Goal: Task Accomplishment & Management: Use online tool/utility

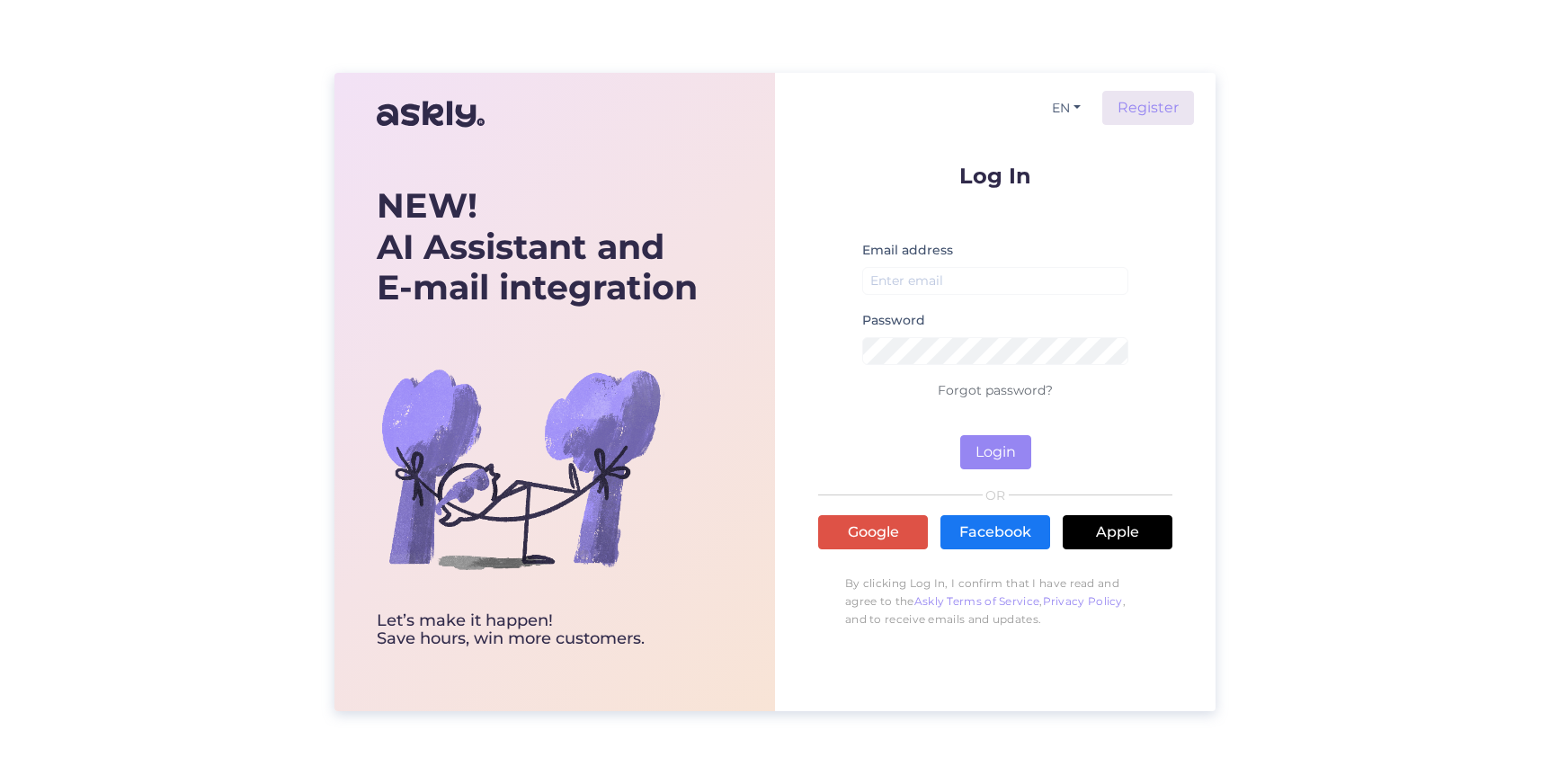
click at [968, 259] on div "Email address" at bounding box center [995, 274] width 266 height 70
click at [951, 276] on input "email" at bounding box center [995, 281] width 266 height 28
type input "[EMAIL_ADDRESS][DOMAIN_NAME]"
click at [1016, 469] on div "Log In Email address [EMAIL_ADDRESS][DOMAIN_NAME] Password Forgot password? Log…" at bounding box center [995, 400] width 355 height 472
click at [1013, 461] on button "Login" at bounding box center [995, 451] width 71 height 34
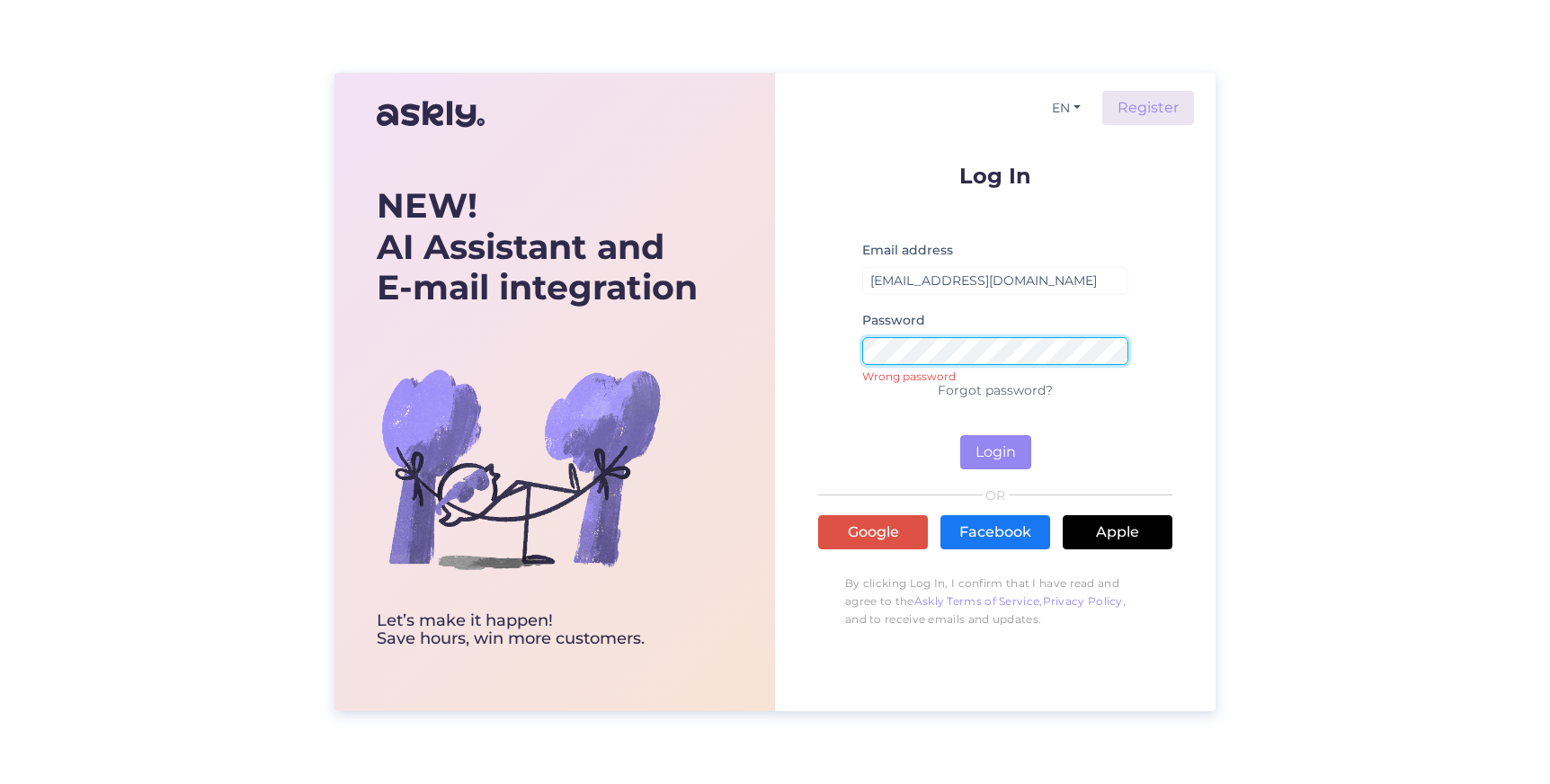
click at [819, 353] on form "Log In Email address [EMAIL_ADDRESS][DOMAIN_NAME] Password Wrong password Forgo…" at bounding box center [995, 317] width 355 height 305
click at [993, 452] on button "Login" at bounding box center [995, 451] width 71 height 34
click at [794, 350] on div "EN Register Log In Email address [EMAIL_ADDRESS][DOMAIN_NAME] Password Wrong pa…" at bounding box center [995, 392] width 441 height 638
click at [1014, 449] on button "Login" at bounding box center [995, 451] width 71 height 34
click at [819, 342] on form "Log In Email address [EMAIL_ADDRESS][DOMAIN_NAME] Password Wrong password Forgo…" at bounding box center [995, 317] width 355 height 305
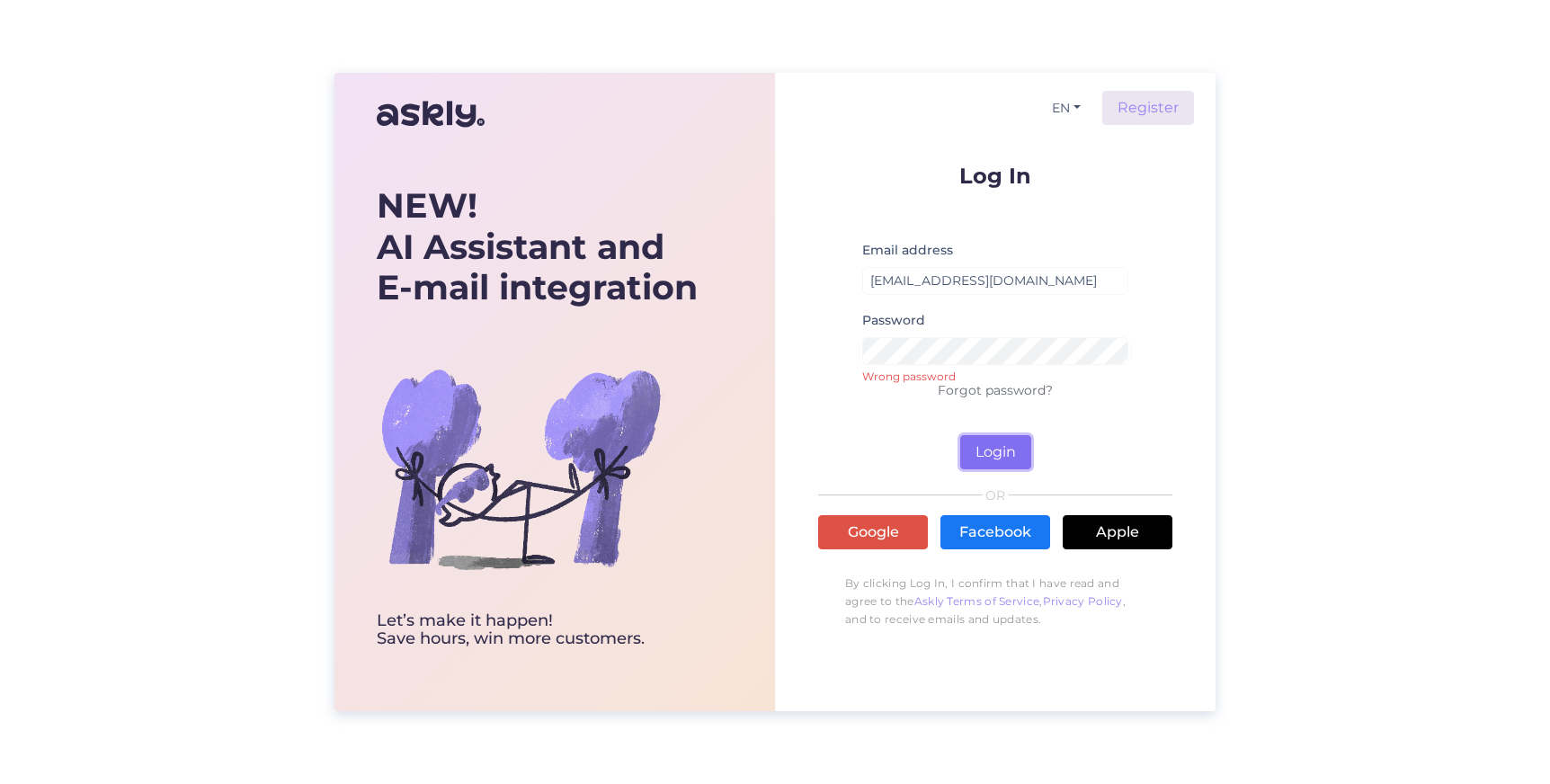
click at [1019, 456] on button "Login" at bounding box center [995, 451] width 71 height 34
click at [812, 348] on div "EN Register Log In Email address [EMAIL_ADDRESS][DOMAIN_NAME] Password Wrong pa…" at bounding box center [995, 392] width 441 height 638
click at [994, 458] on button "Login" at bounding box center [995, 451] width 71 height 34
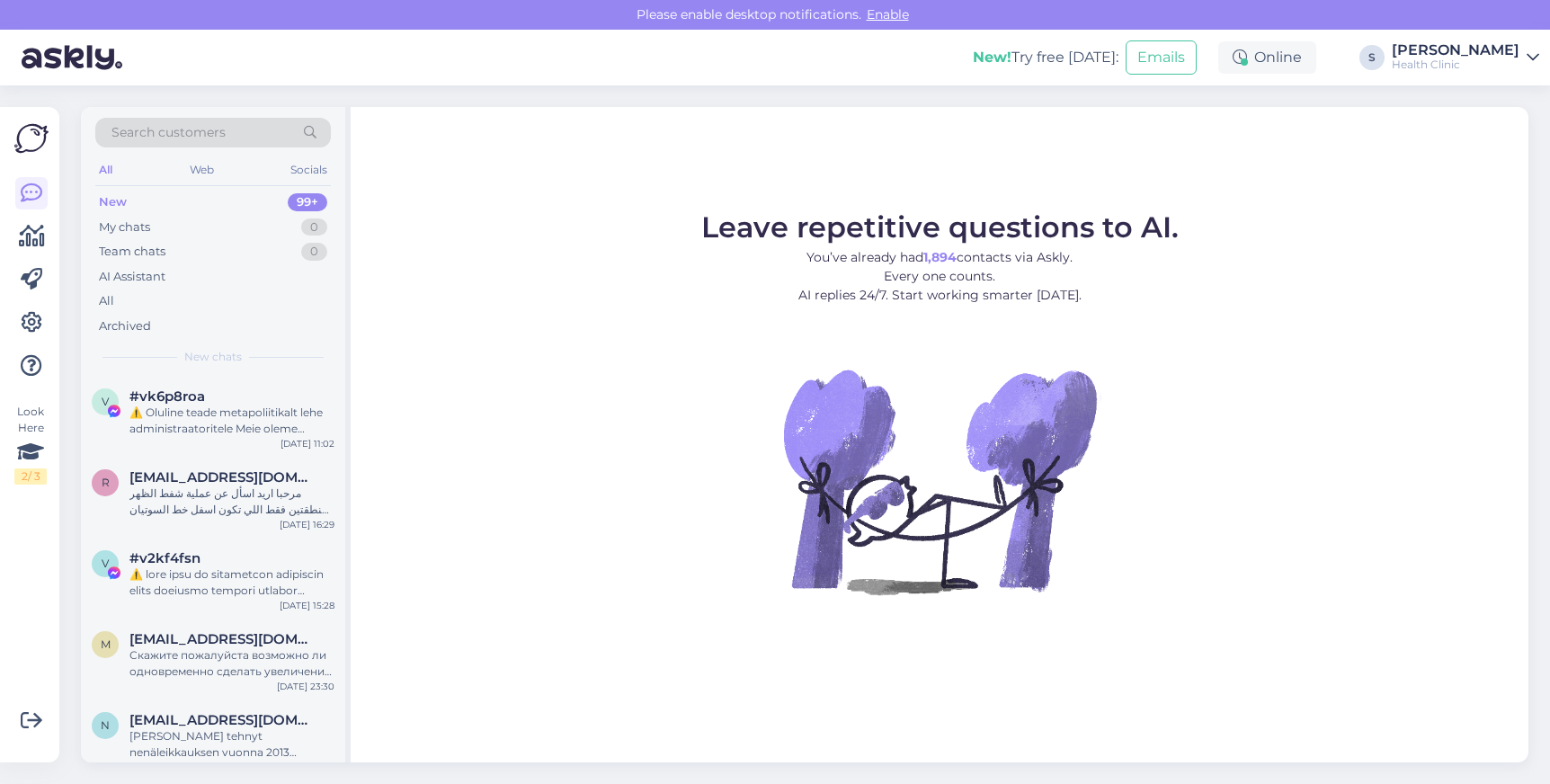
click at [1533, 59] on icon at bounding box center [1533, 57] width 13 height 14
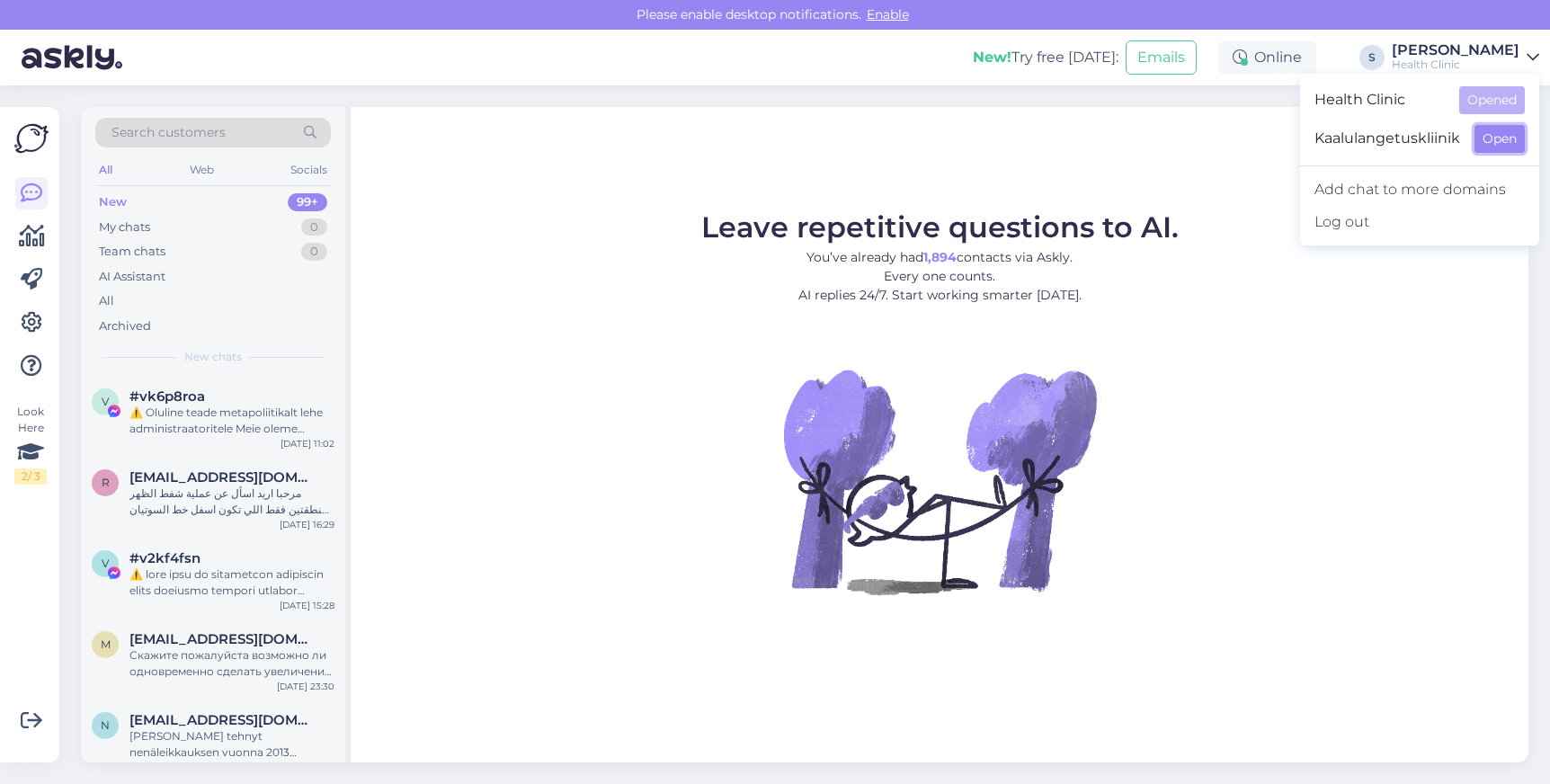
click at [1498, 141] on button "Open" at bounding box center [1500, 139] width 50 height 28
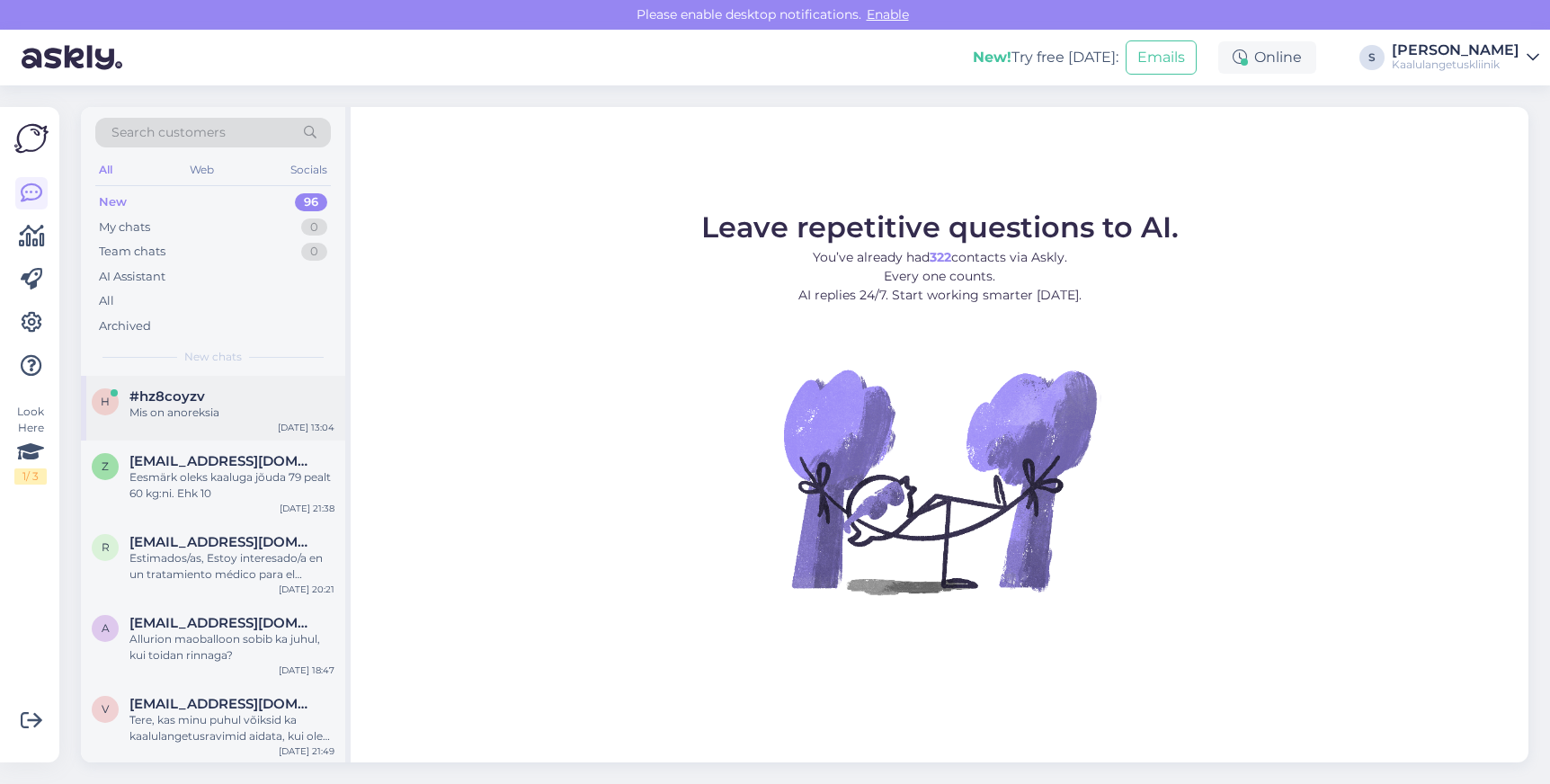
click at [194, 416] on div "Mis on anoreksia" at bounding box center [232, 412] width 205 height 16
